Goal: Check status: Check status

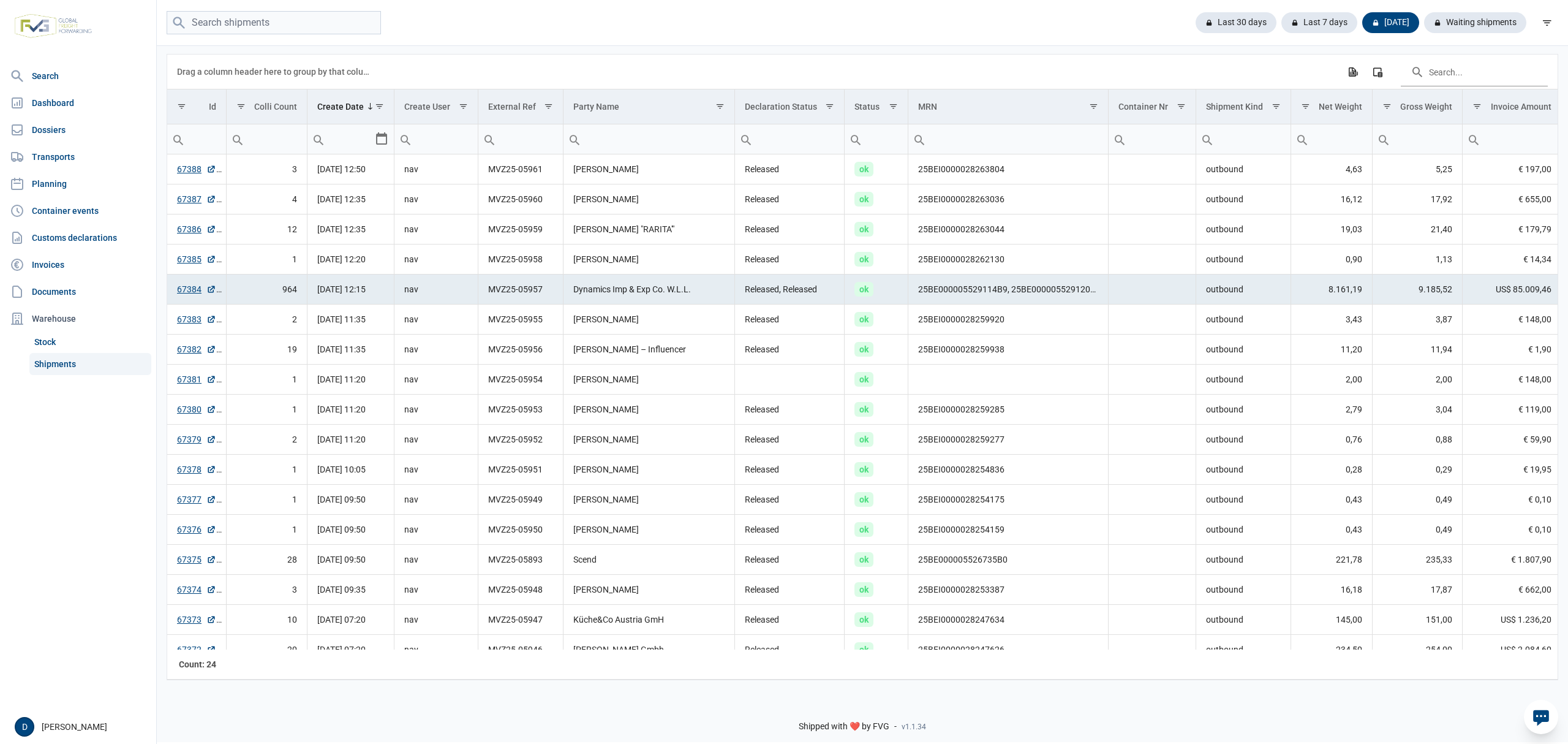
click at [54, 358] on link "Shipments" at bounding box center [90, 364] width 122 height 22
click at [1339, 20] on div "Last 7 days" at bounding box center [1315, 22] width 86 height 20
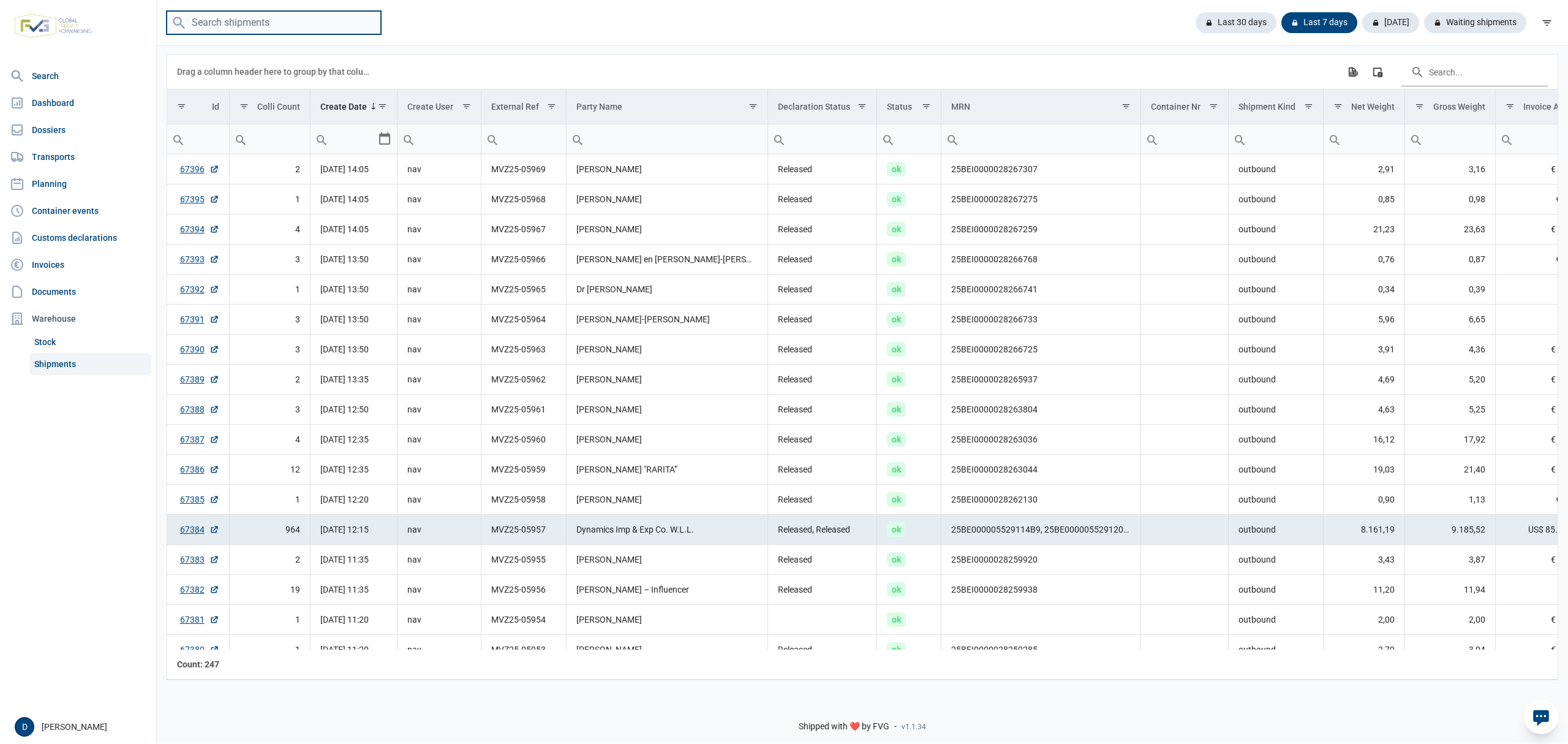
click at [261, 27] on input "search" at bounding box center [273, 23] width 214 height 24
type input "MVZ25-05865"
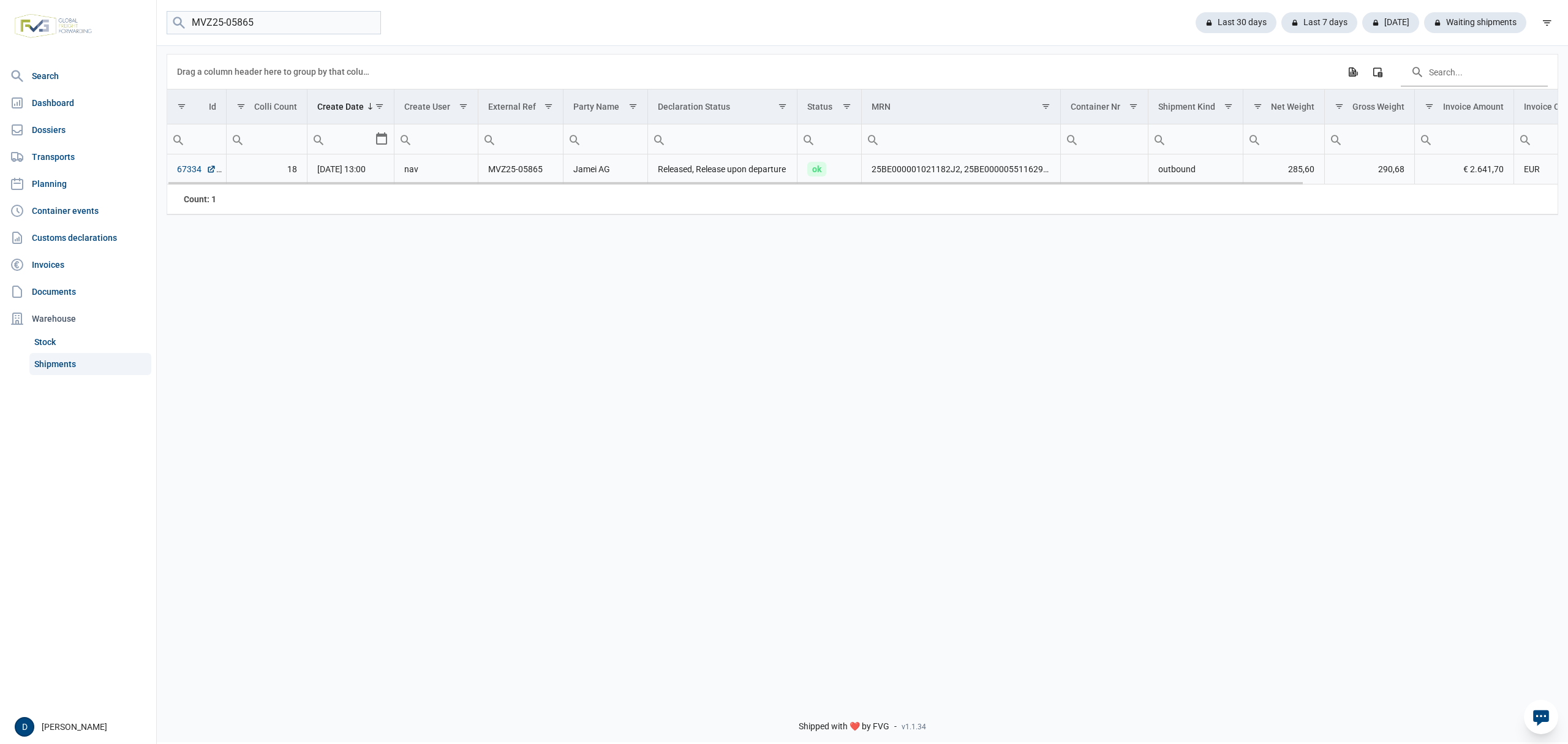
click at [182, 170] on link "67334" at bounding box center [196, 169] width 39 height 12
click at [179, 172] on link "67334" at bounding box center [196, 169] width 39 height 12
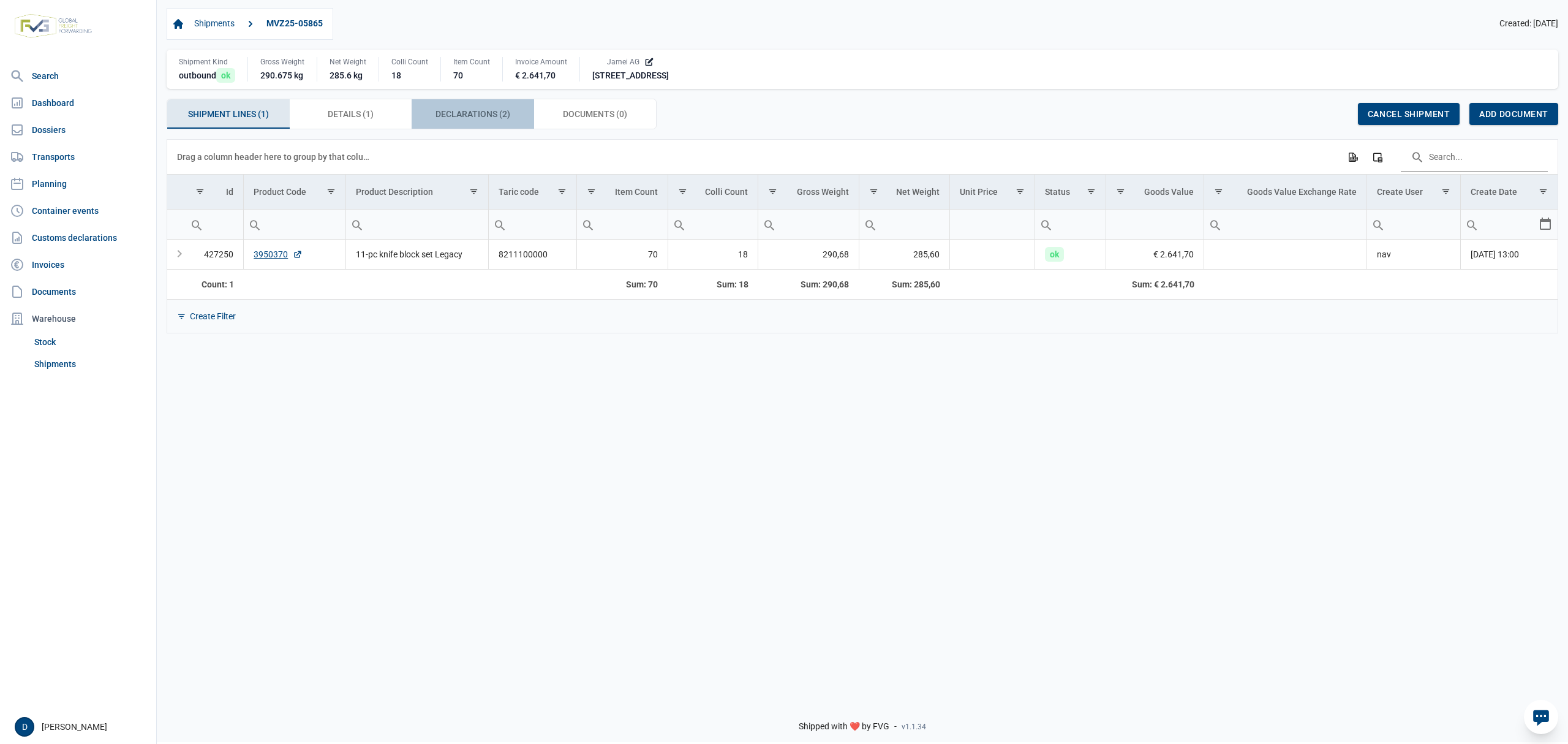
click at [453, 114] on span "Declarations (2) Declarations (2)" at bounding box center [473, 113] width 75 height 15
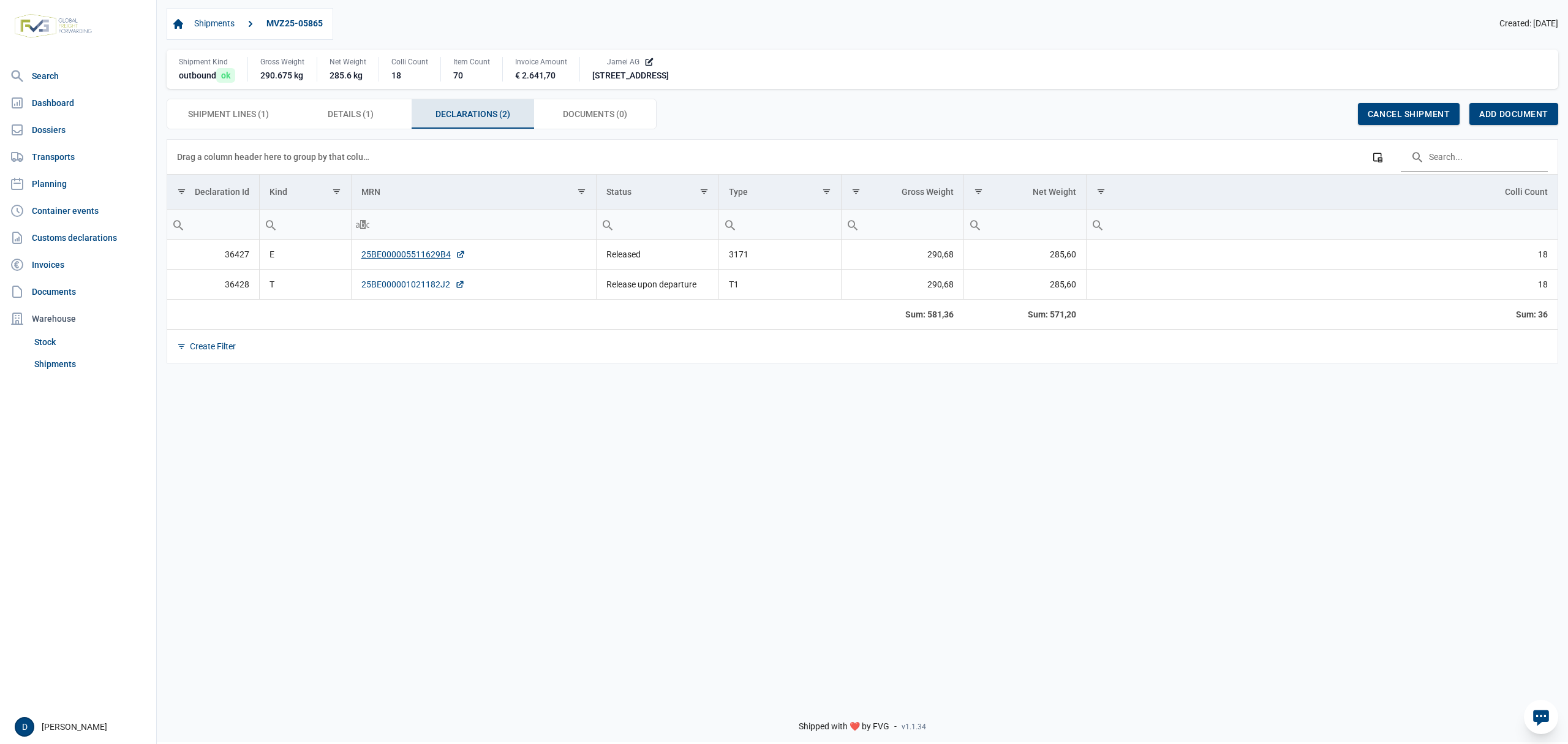
click at [421, 290] on link "25BE000001021182J2" at bounding box center [413, 284] width 103 height 12
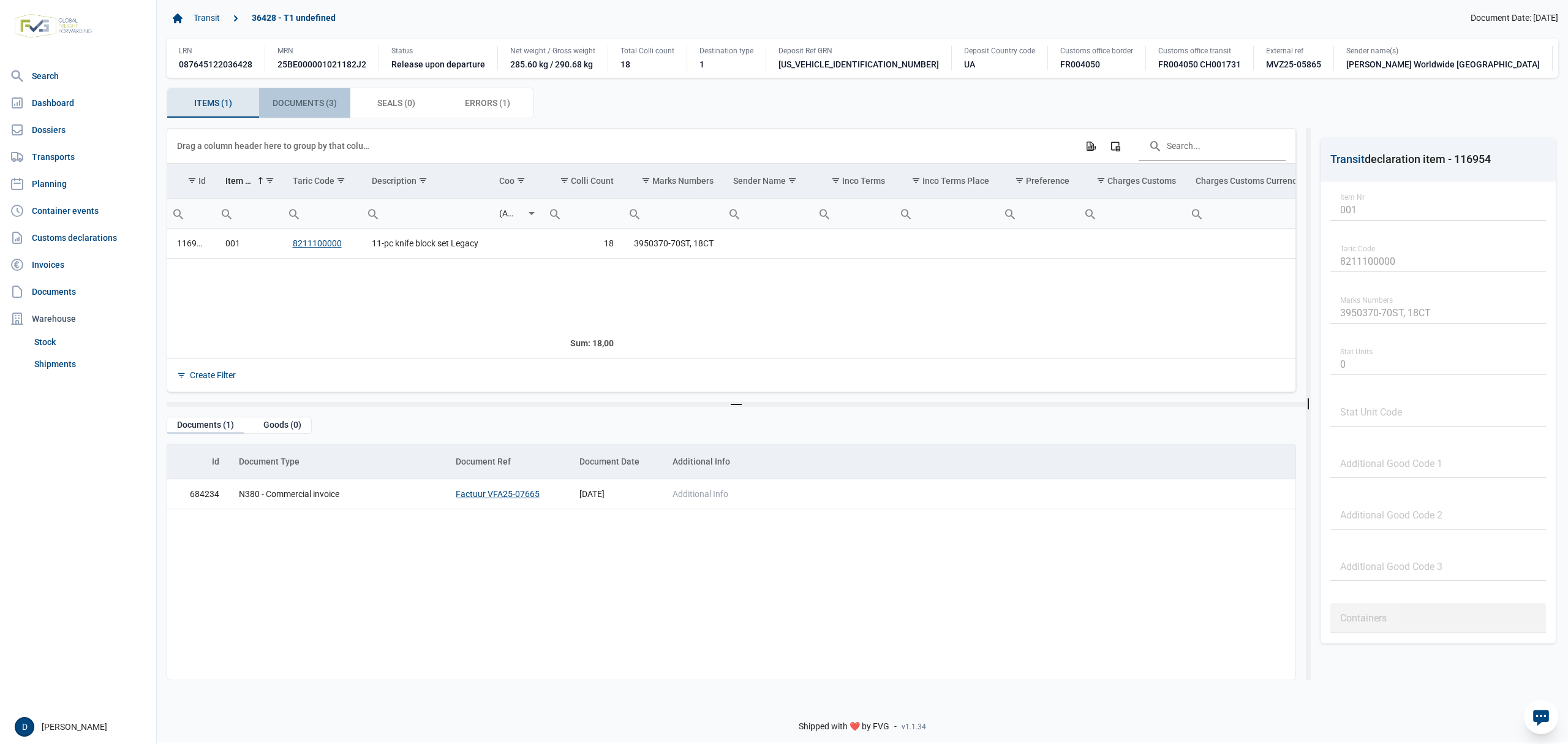
click at [310, 110] on span "Documents (3) Documents (3)" at bounding box center [304, 102] width 64 height 15
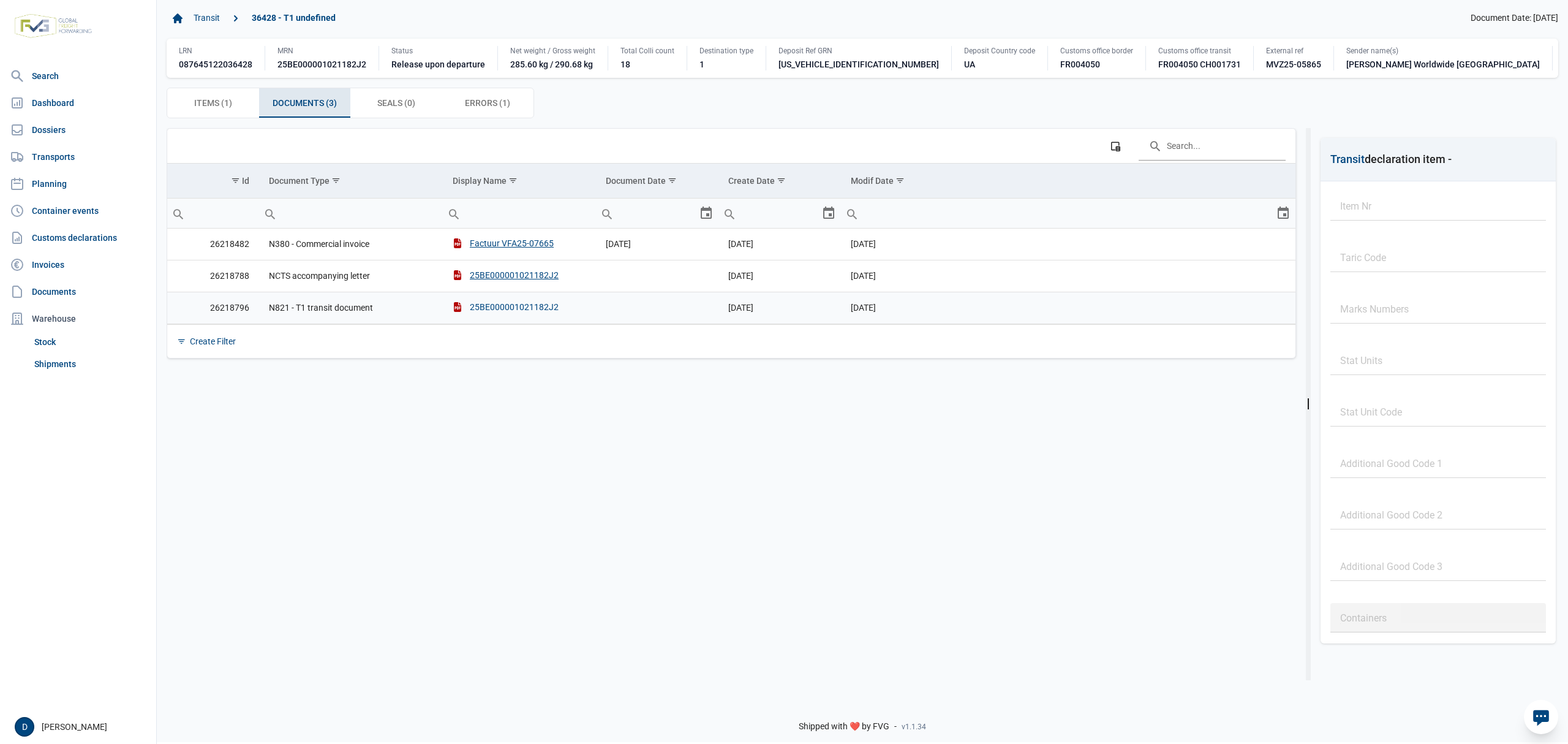
click at [505, 313] on div "25BE000001021182J2" at bounding box center [506, 307] width 106 height 12
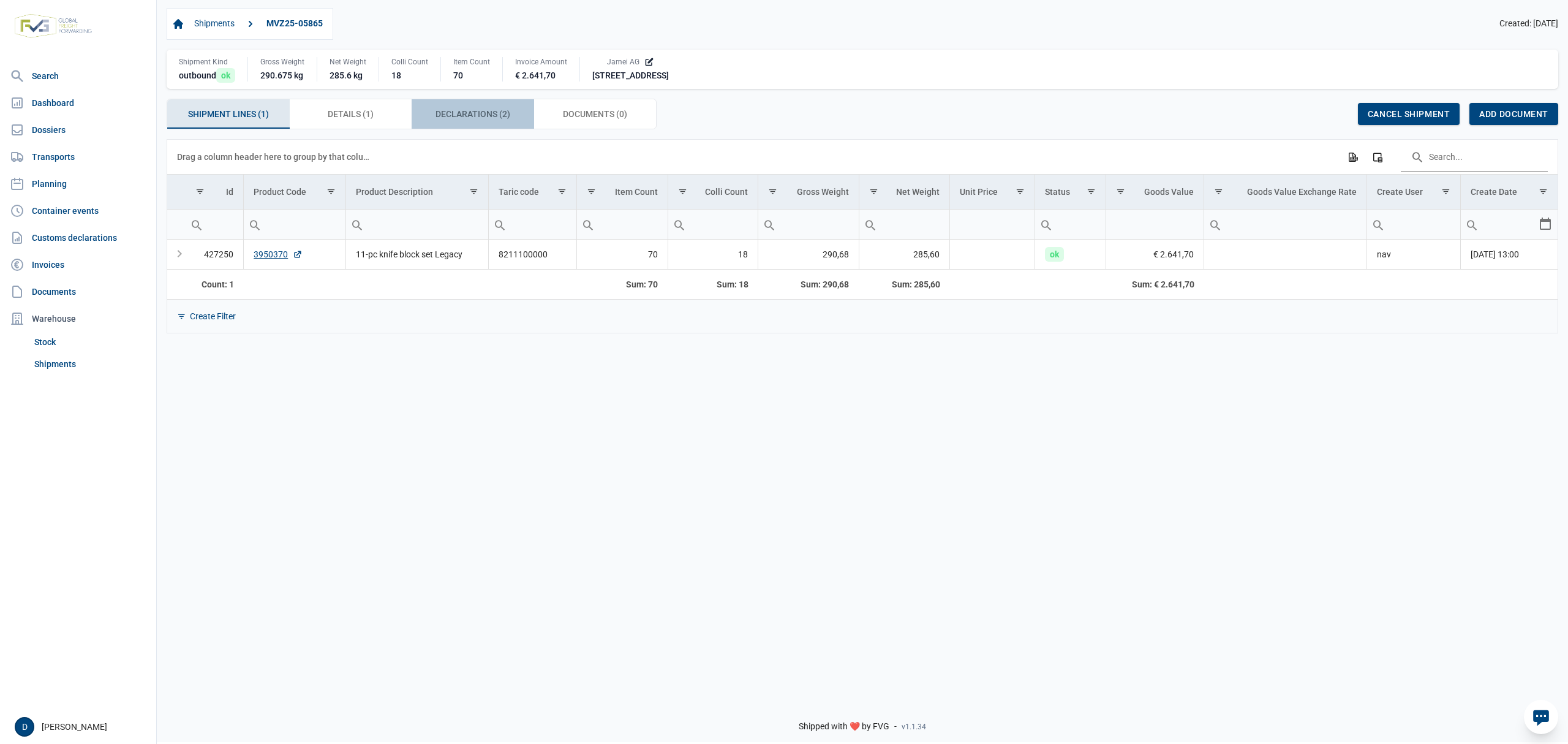
click at [467, 109] on span "Declarations (2) Declarations (2)" at bounding box center [473, 113] width 75 height 15
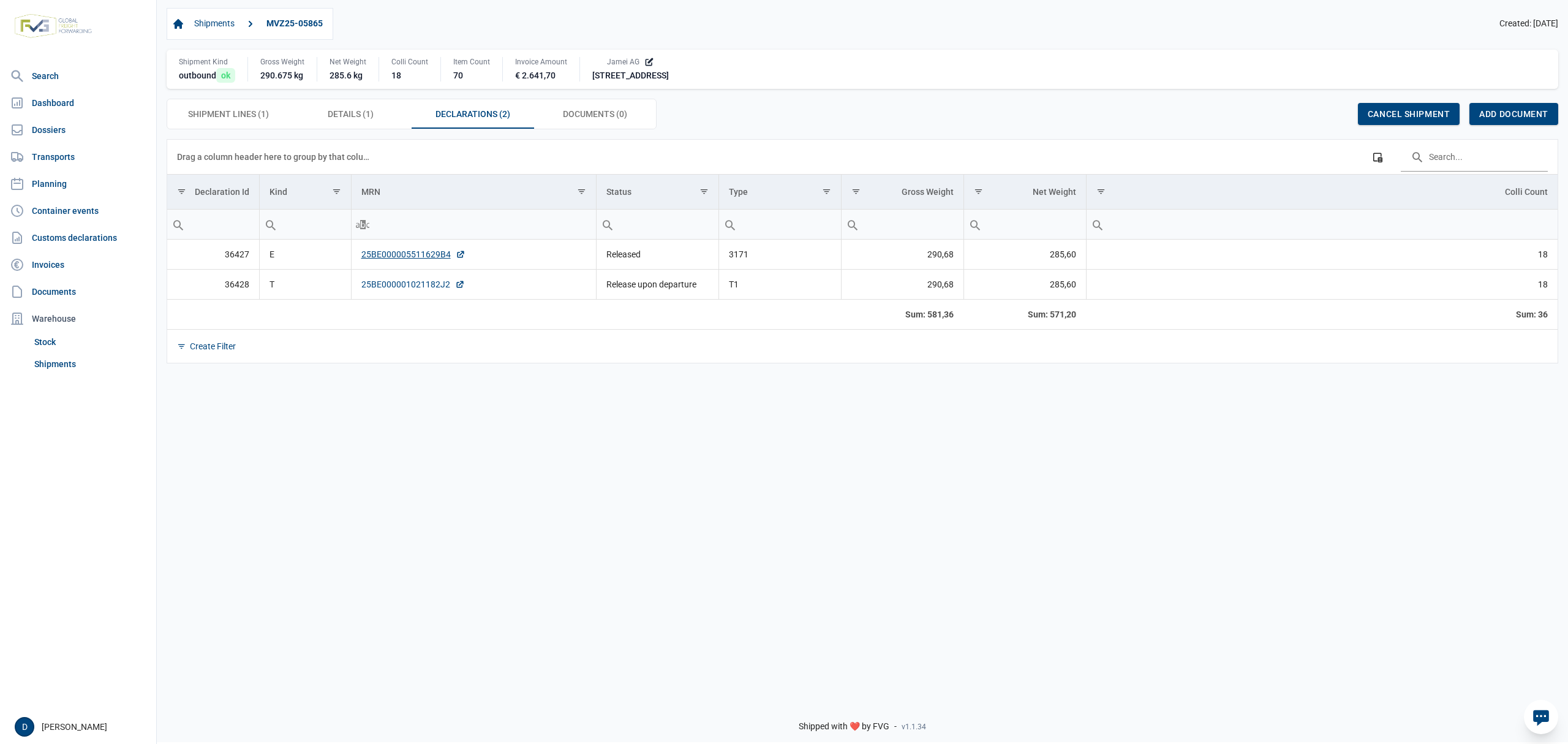
click at [402, 283] on link "25BE000001021182J2" at bounding box center [413, 284] width 103 height 12
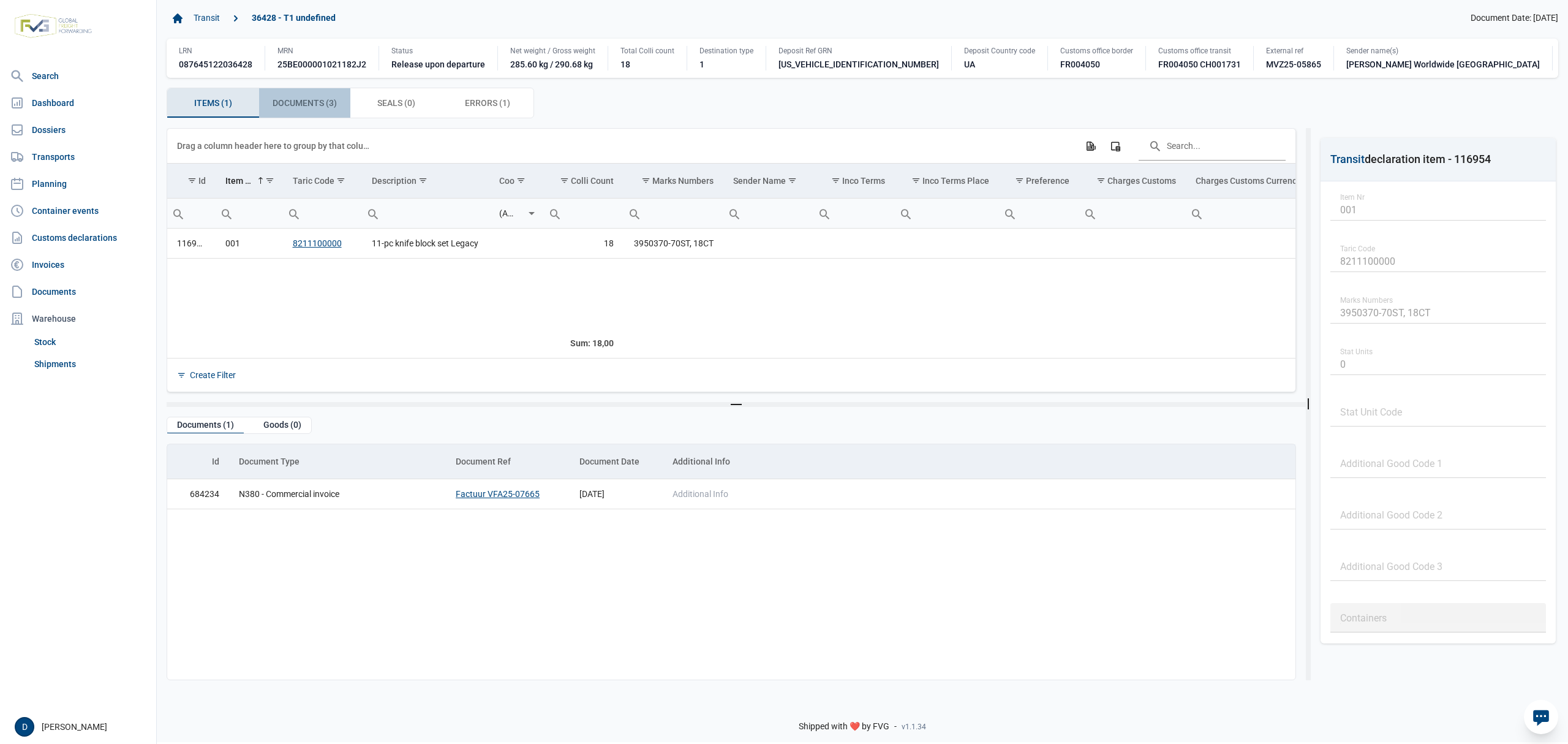
click at [299, 103] on div "Documents (3) Documents (3)" at bounding box center [305, 102] width 92 height 29
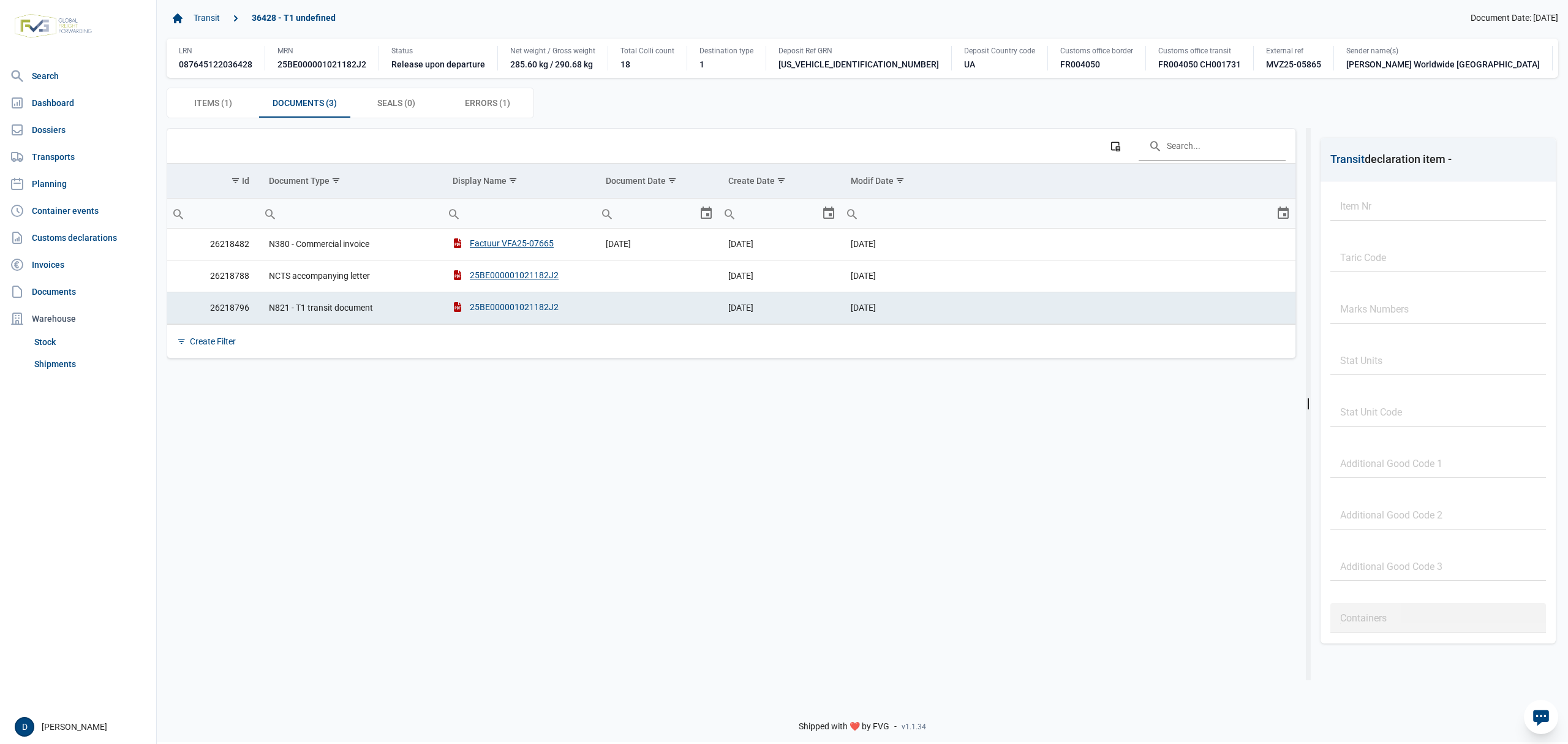
click at [503, 313] on div "25BE000001021182J2" at bounding box center [506, 307] width 106 height 12
